Goal: Task Accomplishment & Management: Use online tool/utility

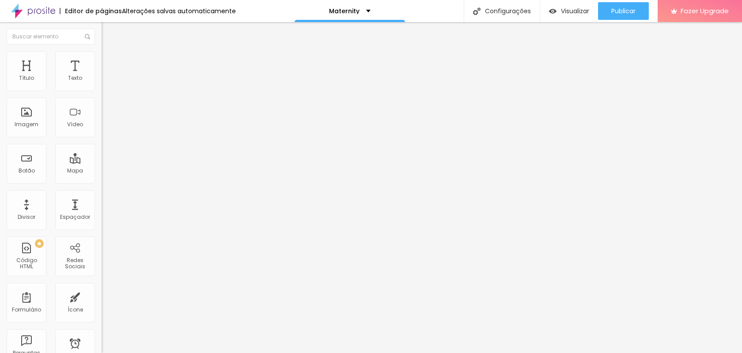
click at [102, 76] on span "Trocar imagem" at bounding box center [126, 72] width 48 height 8
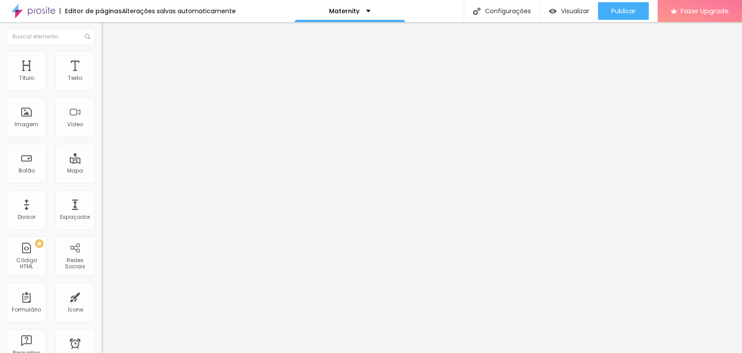
click at [109, 61] on span "Estilo" at bounding box center [116, 57] width 14 height 8
click at [31, 121] on div "Imagem" at bounding box center [27, 124] width 24 height 6
click at [102, 76] on span "Trocar imagem" at bounding box center [126, 72] width 48 height 8
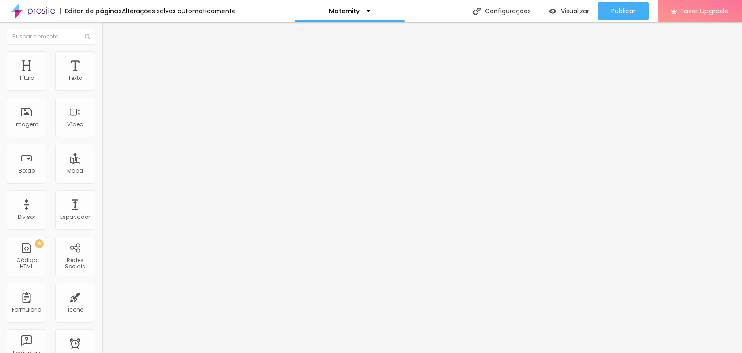
click at [102, 76] on span "Trocar imagem" at bounding box center [126, 72] width 48 height 8
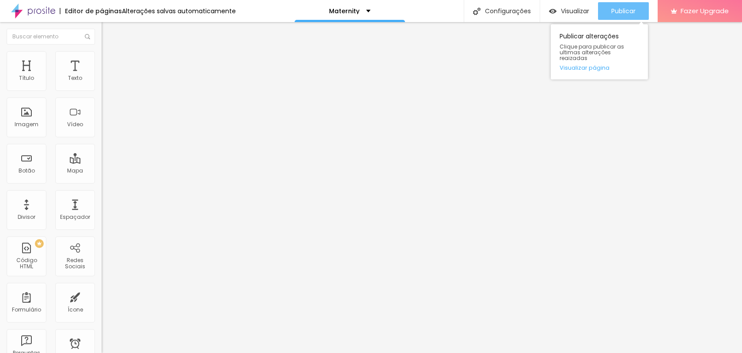
click at [630, 11] on span "Publicar" at bounding box center [623, 11] width 24 height 7
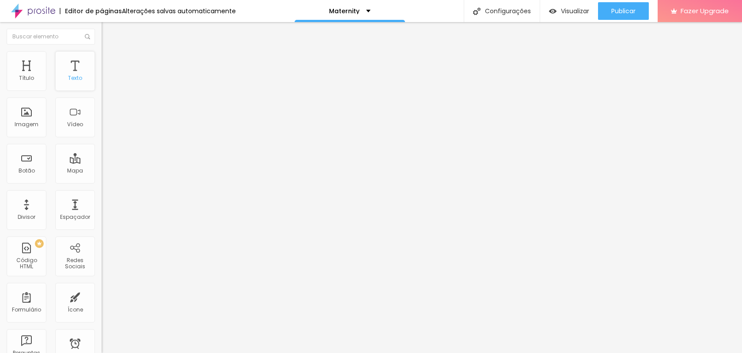
click at [88, 68] on div "Texto" at bounding box center [75, 71] width 40 height 40
click at [102, 56] on li "Avançado" at bounding box center [153, 55] width 102 height 9
click at [102, 51] on li "Estilo" at bounding box center [153, 46] width 102 height 9
click at [109, 60] on span "Avançado" at bounding box center [123, 57] width 29 height 8
click at [102, 51] on li "Estilo" at bounding box center [153, 46] width 102 height 9
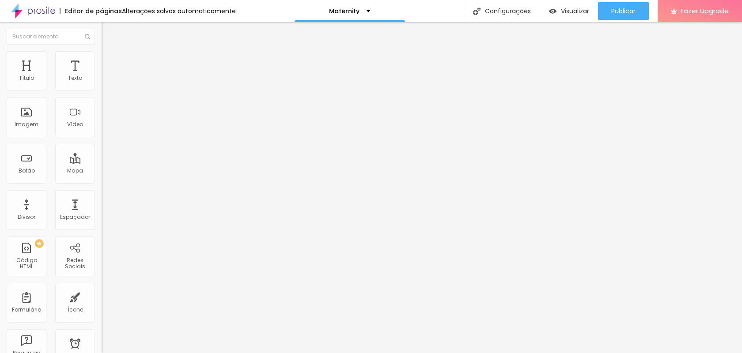
click at [102, 83] on span "Titulo 2" at bounding box center [116, 79] width 29 height 8
click at [102, 91] on span "Titulo 3" at bounding box center [114, 86] width 25 height 10
click at [102, 98] on span "Titulo 4" at bounding box center [113, 95] width 23 height 8
click at [102, 104] on span "Titulo 5" at bounding box center [111, 100] width 19 height 8
click at [102, 110] on span "Titulo 6" at bounding box center [110, 106] width 17 height 8
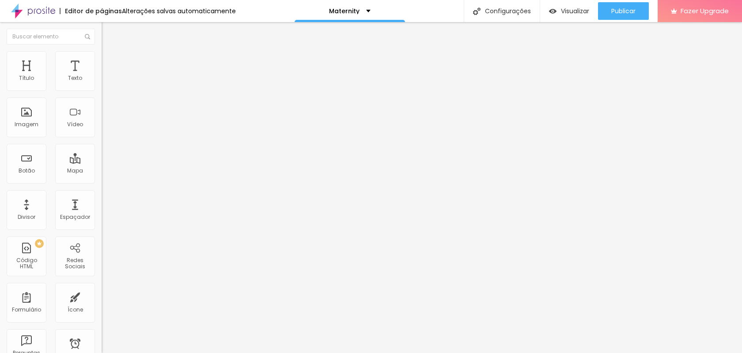
click at [102, 76] on span "Titulo 1" at bounding box center [116, 70] width 29 height 12
click at [102, 57] on img at bounding box center [106, 55] width 8 height 8
click at [102, 50] on img at bounding box center [106, 46] width 8 height 8
click at [108, 33] on img "button" at bounding box center [111, 32] width 7 height 7
click at [108, 34] on img "button" at bounding box center [111, 32] width 7 height 7
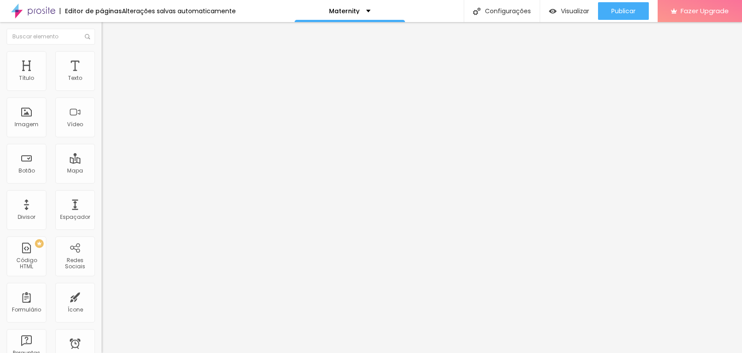
click at [102, 28] on button "Editar Título" at bounding box center [153, 32] width 102 height 20
click at [89, 72] on div "Texto" at bounding box center [75, 71] width 40 height 40
click at [102, 55] on li "Avançado" at bounding box center [153, 55] width 102 height 9
type input "8"
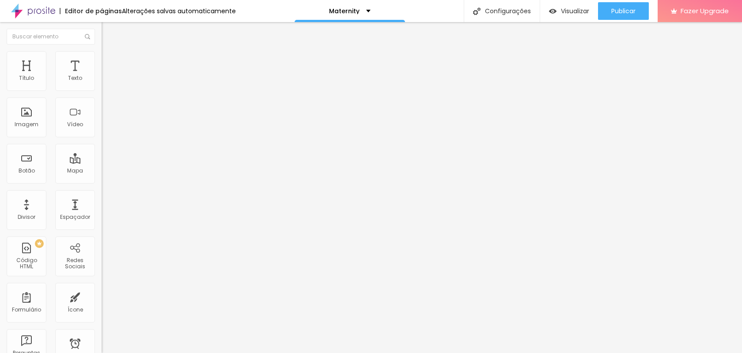
type input "9"
type input "10"
type input "11"
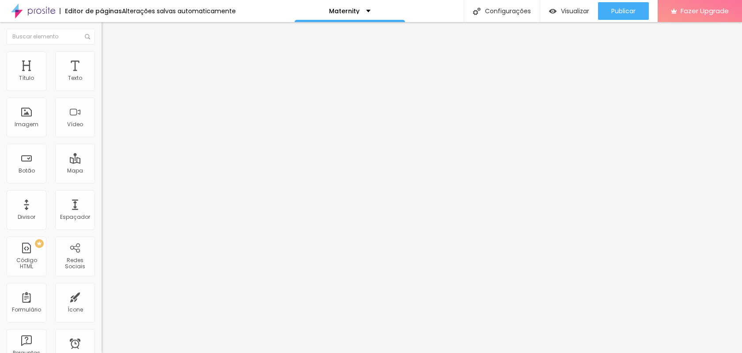
type input "11"
type input "13"
type input "14"
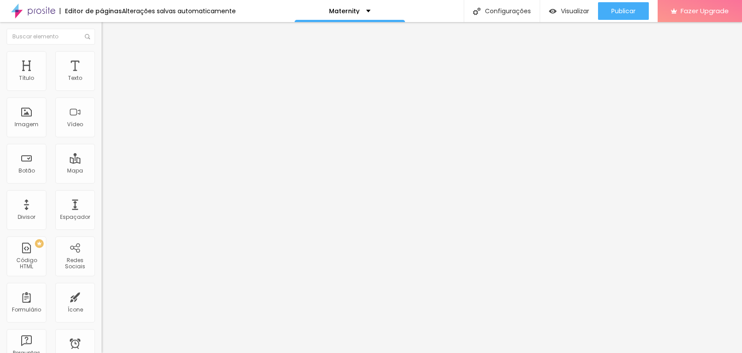
type input "15"
type input "16"
type input "17"
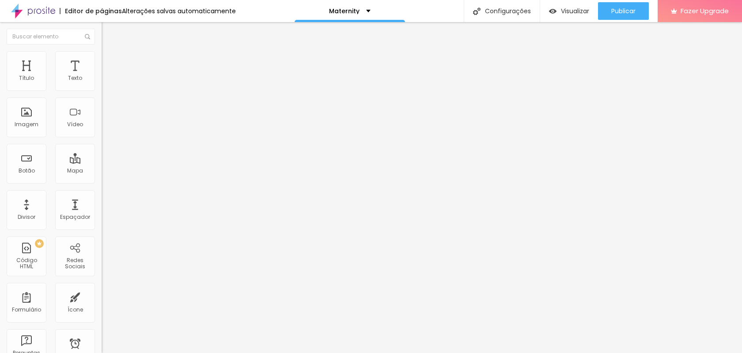
type input "17"
drag, startPoint x: 24, startPoint y: 86, endPoint x: 30, endPoint y: 86, distance: 5.3
type input "17"
click at [102, 162] on input "range" at bounding box center [130, 165] width 57 height 7
type input "15"
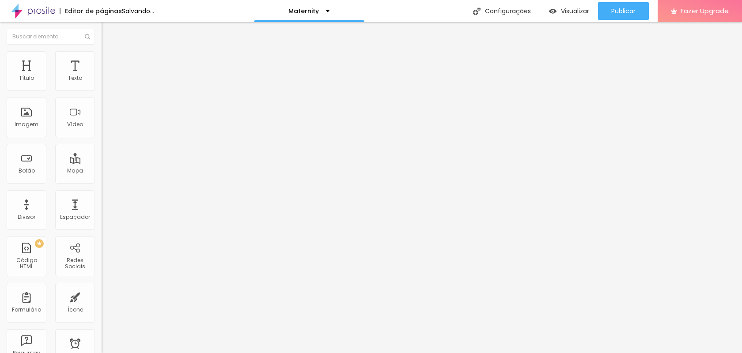
type input "15"
type input "16"
type input "17"
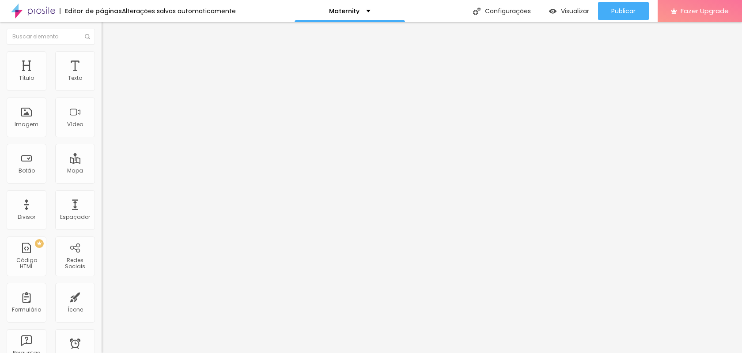
type input "17"
click at [102, 287] on input "range" at bounding box center [130, 290] width 57 height 7
click at [102, 51] on li "Estilo" at bounding box center [153, 46] width 102 height 9
click at [105, 82] on icon "button" at bounding box center [107, 79] width 5 height 5
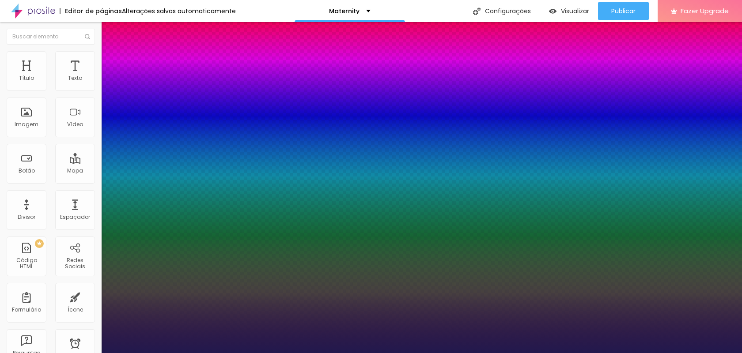
type input "2"
type input "3"
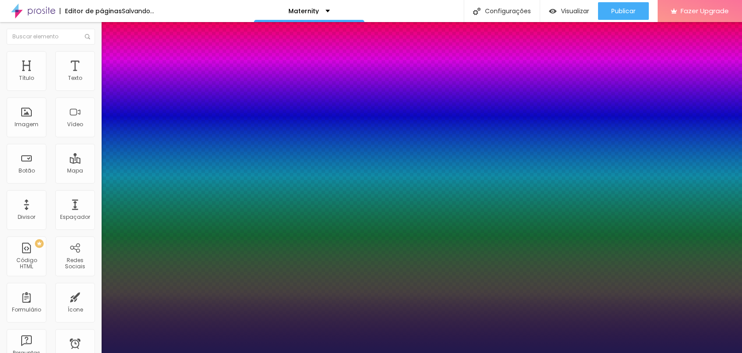
type input "17"
type input "18"
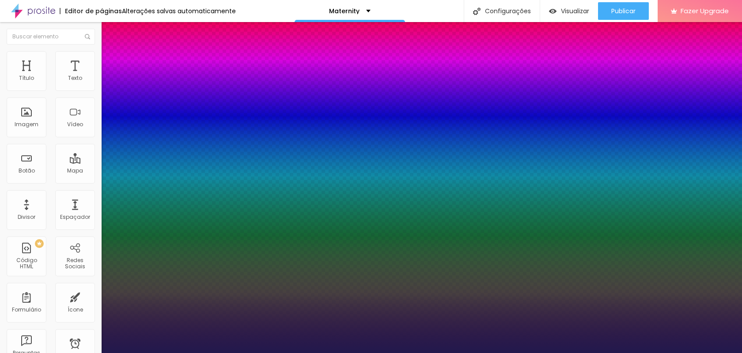
type input "19"
type input "20"
type input "19"
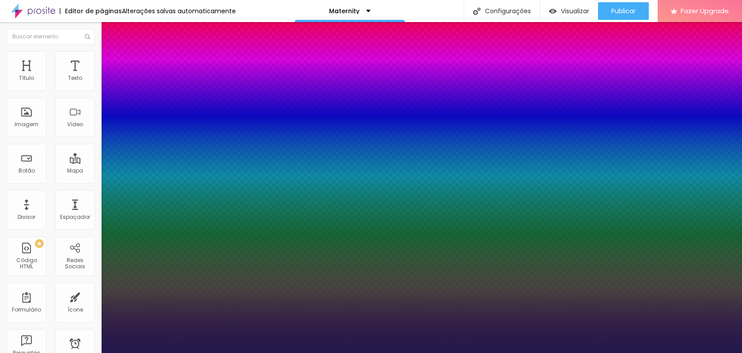
type input "19"
type input "5"
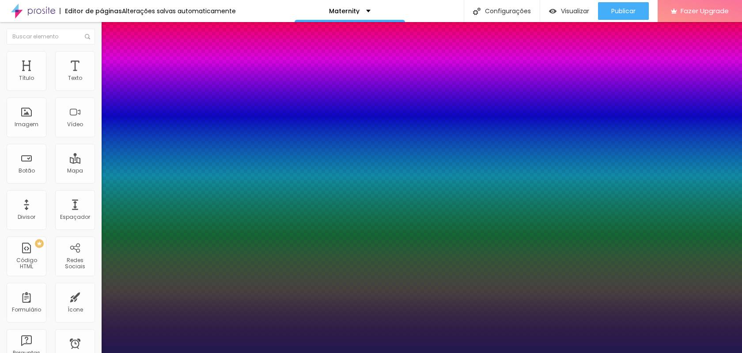
type input "6"
type input "3"
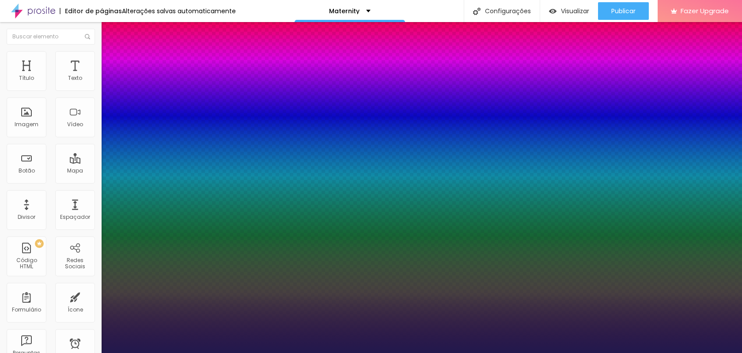
type input "2"
click at [468, 353] on div at bounding box center [371, 353] width 742 height 0
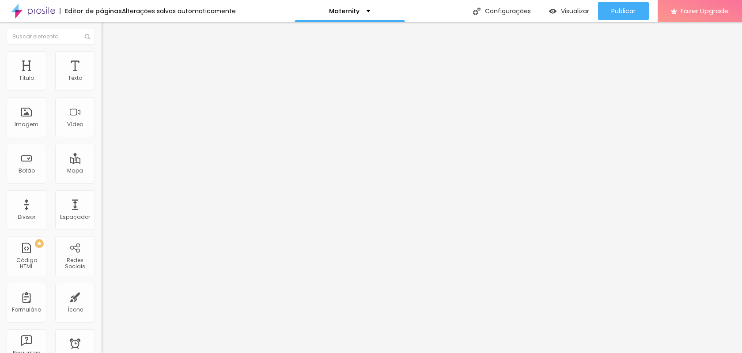
click at [102, 85] on button "button" at bounding box center [108, 79] width 12 height 9
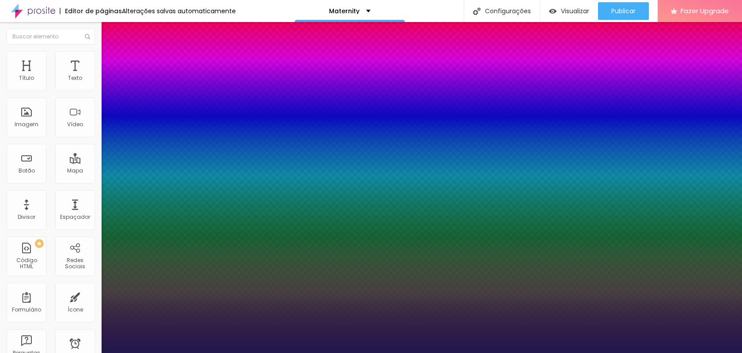
type input "1"
click at [286, 353] on div at bounding box center [371, 353] width 742 height 0
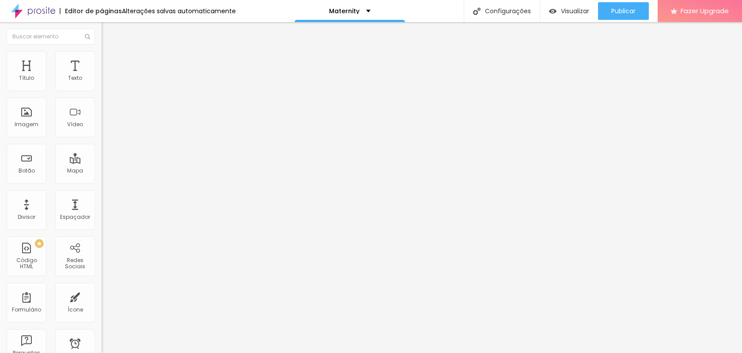
click at [102, 85] on button "button" at bounding box center [108, 79] width 12 height 9
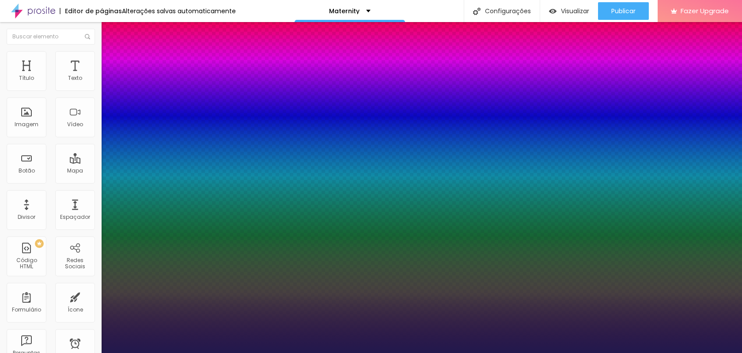
click at [135, 353] on div at bounding box center [371, 353] width 742 height 0
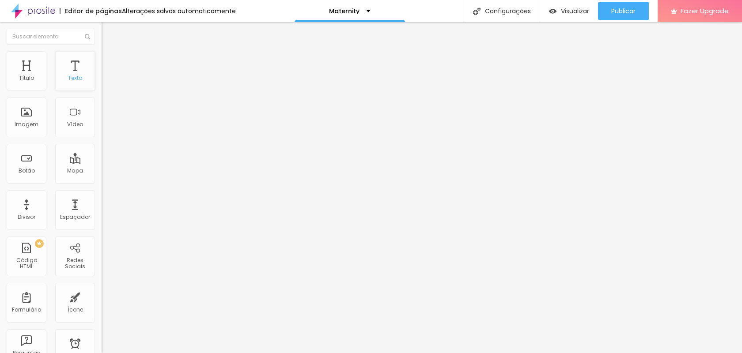
click at [72, 68] on div "Texto" at bounding box center [75, 71] width 40 height 40
click at [102, 57] on li "Avançado" at bounding box center [153, 55] width 102 height 9
click at [102, 50] on img at bounding box center [106, 46] width 8 height 8
click at [105, 128] on icon "button" at bounding box center [107, 125] width 5 height 5
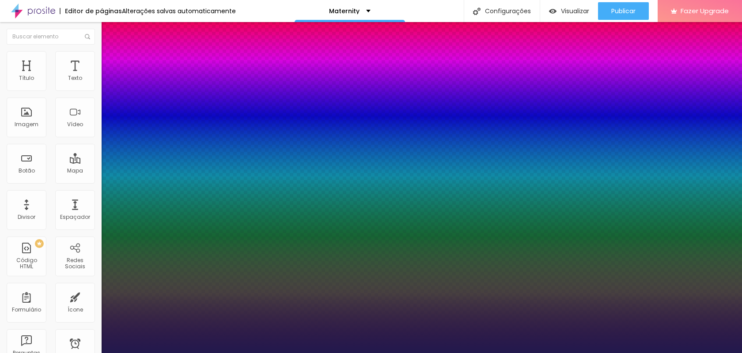
type input "1"
click at [410, 353] on div at bounding box center [371, 353] width 742 height 0
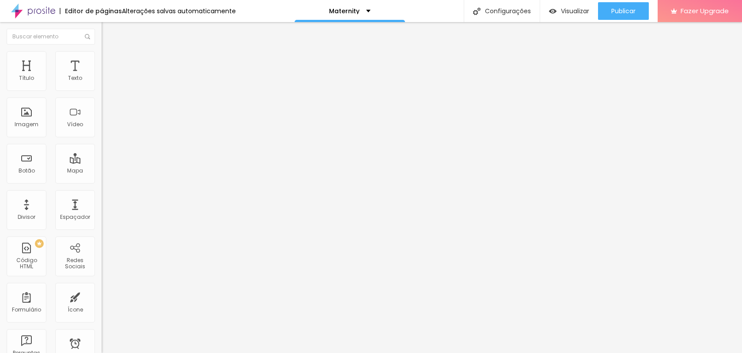
click at [106, 127] on icon "button" at bounding box center [108, 126] width 4 height 4
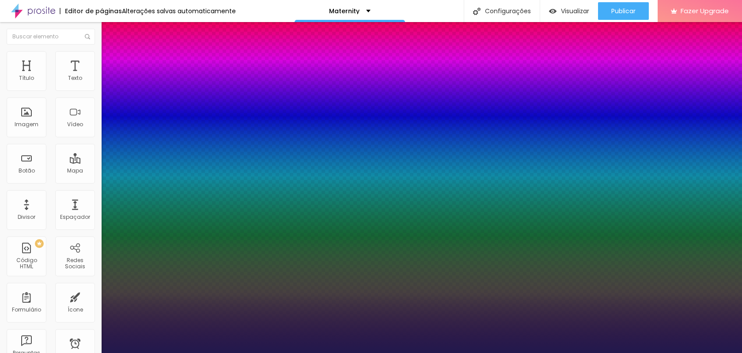
type input "1"
type input "67"
type input "1"
type input "68"
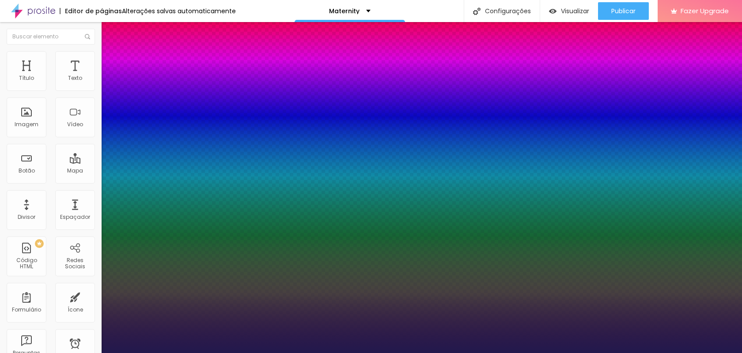
type input "68"
type input "1"
type input "69"
type input "1"
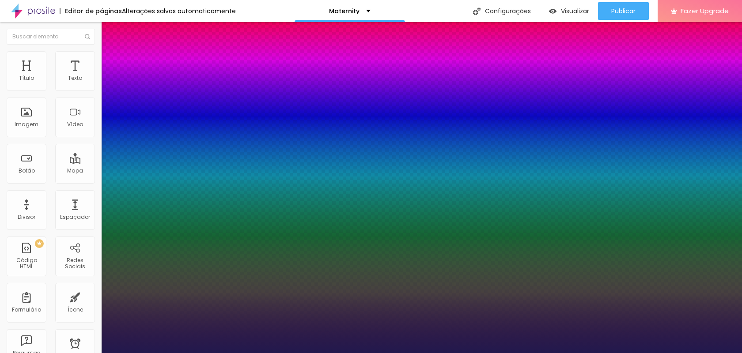
type input "80"
type input "1"
type input "67"
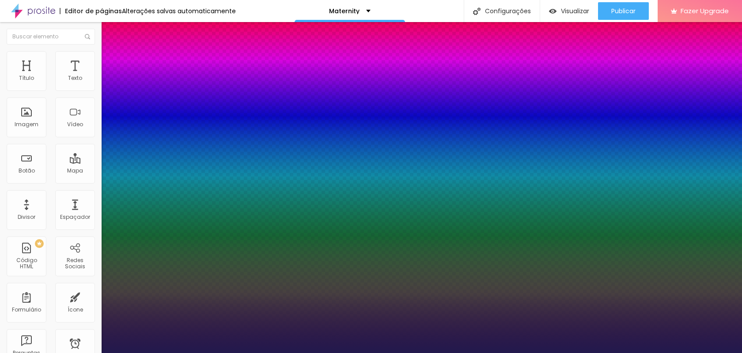
type input "1"
type input "65"
type input "1"
type input "64"
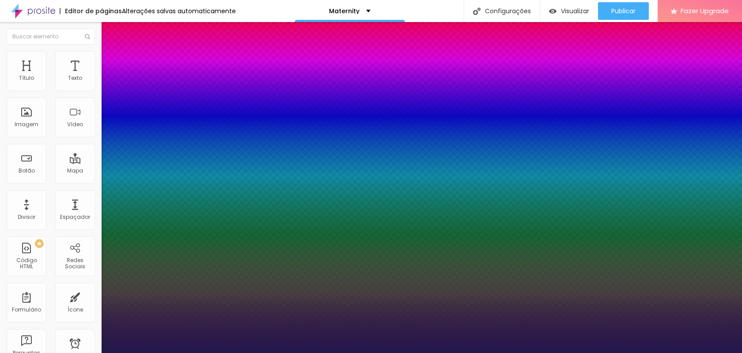
type input "64"
type input "1"
type input "63"
type input "1"
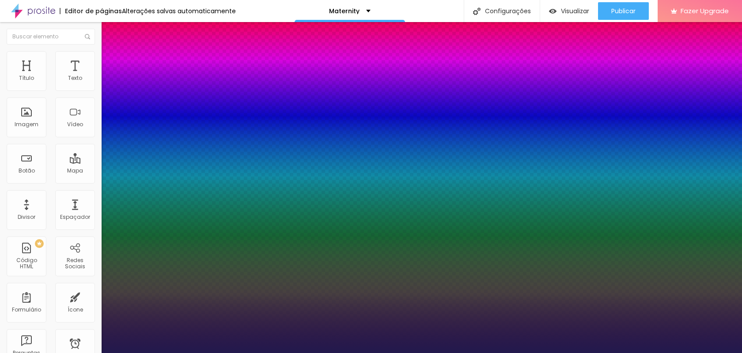
type input "62"
type input "1"
type input "60"
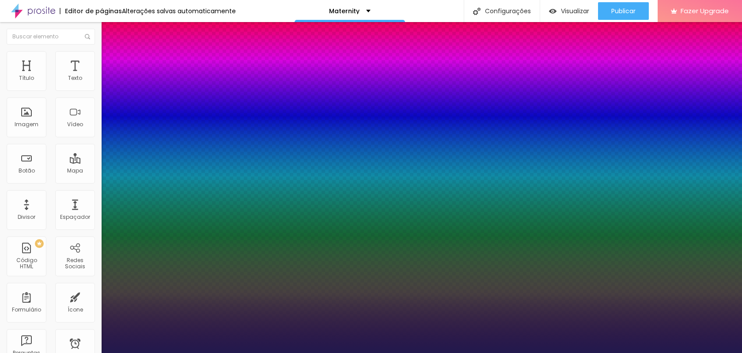
type input "1"
click at [416, 353] on div at bounding box center [371, 353] width 742 height 0
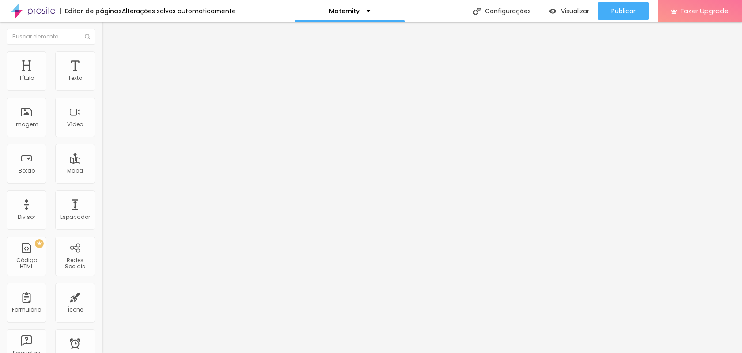
type input "38"
type input "41"
type input "42"
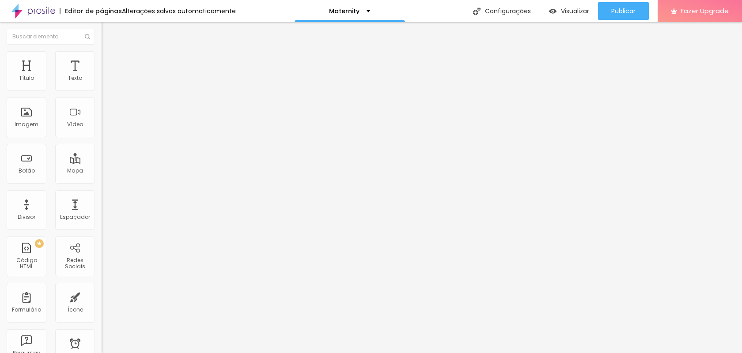
type input "42"
type input "43"
type input "44"
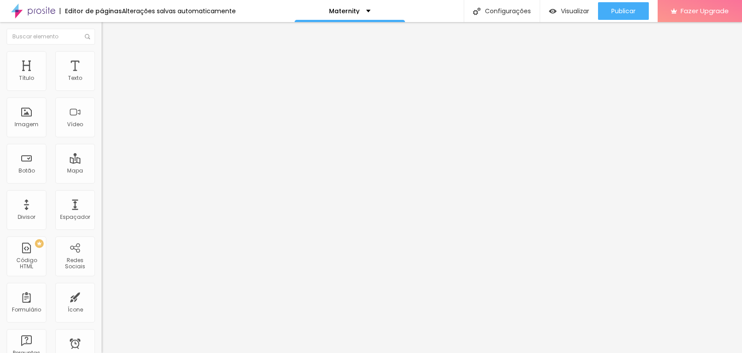
type input "46"
type input "47"
type input "48"
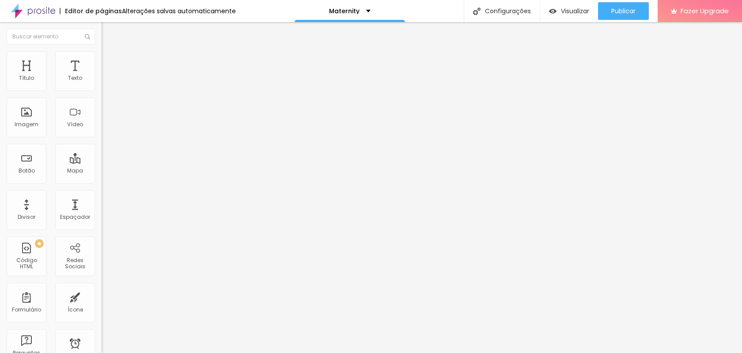
type input "48"
type input "49"
type input "50"
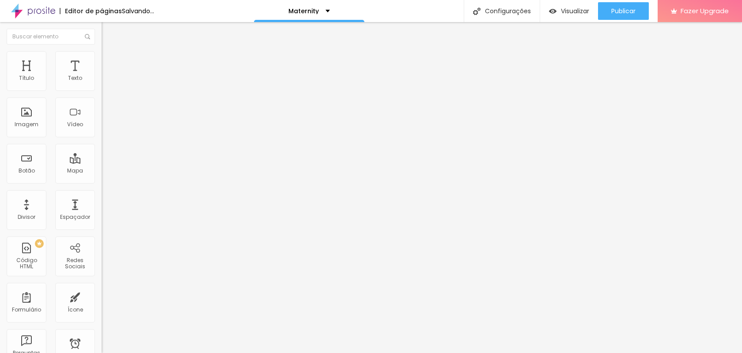
type input "51"
type input "52"
type input "53"
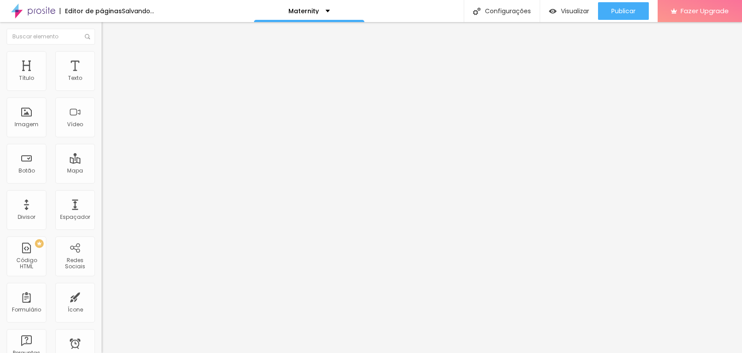
type input "53"
type input "54"
type input "55"
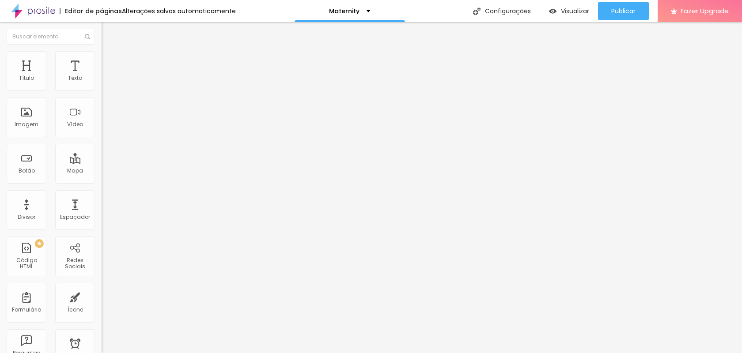
type input "56"
type input "57"
type input "58"
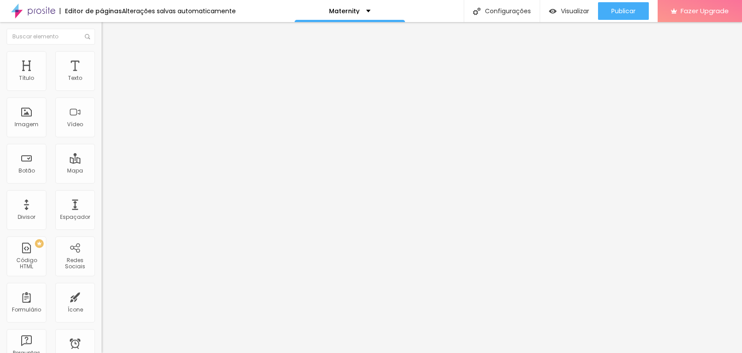
type input "58"
type input "59"
type input "60"
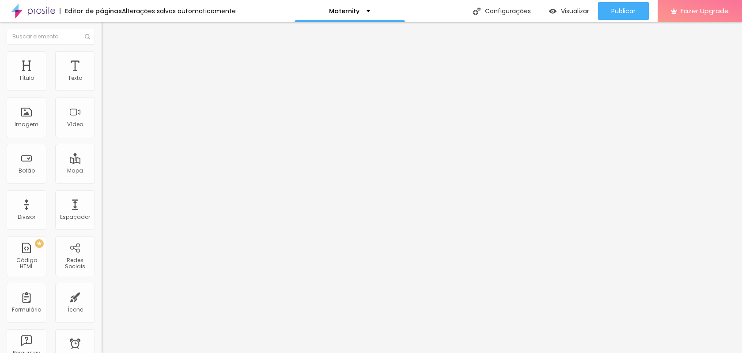
drag, startPoint x: 34, startPoint y: 185, endPoint x: 49, endPoint y: 188, distance: 14.7
type input "60"
click at [102, 208] on input "range" at bounding box center [130, 211] width 57 height 7
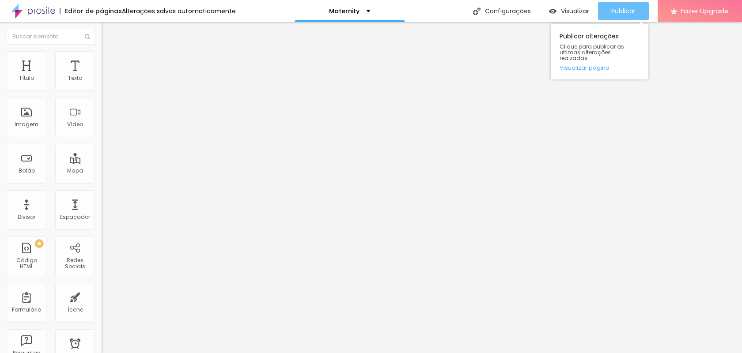
click at [609, 8] on button "Publicar" at bounding box center [623, 11] width 51 height 18
click at [625, 8] on span "Publicar" at bounding box center [623, 11] width 24 height 7
click at [634, 14] on span "Publicar" at bounding box center [623, 11] width 24 height 7
click at [617, 14] on span "Publicar" at bounding box center [623, 11] width 24 height 7
click at [614, 10] on span "Publicar" at bounding box center [623, 11] width 24 height 7
